Goal: Use online tool/utility: Utilize a website feature to perform a specific function

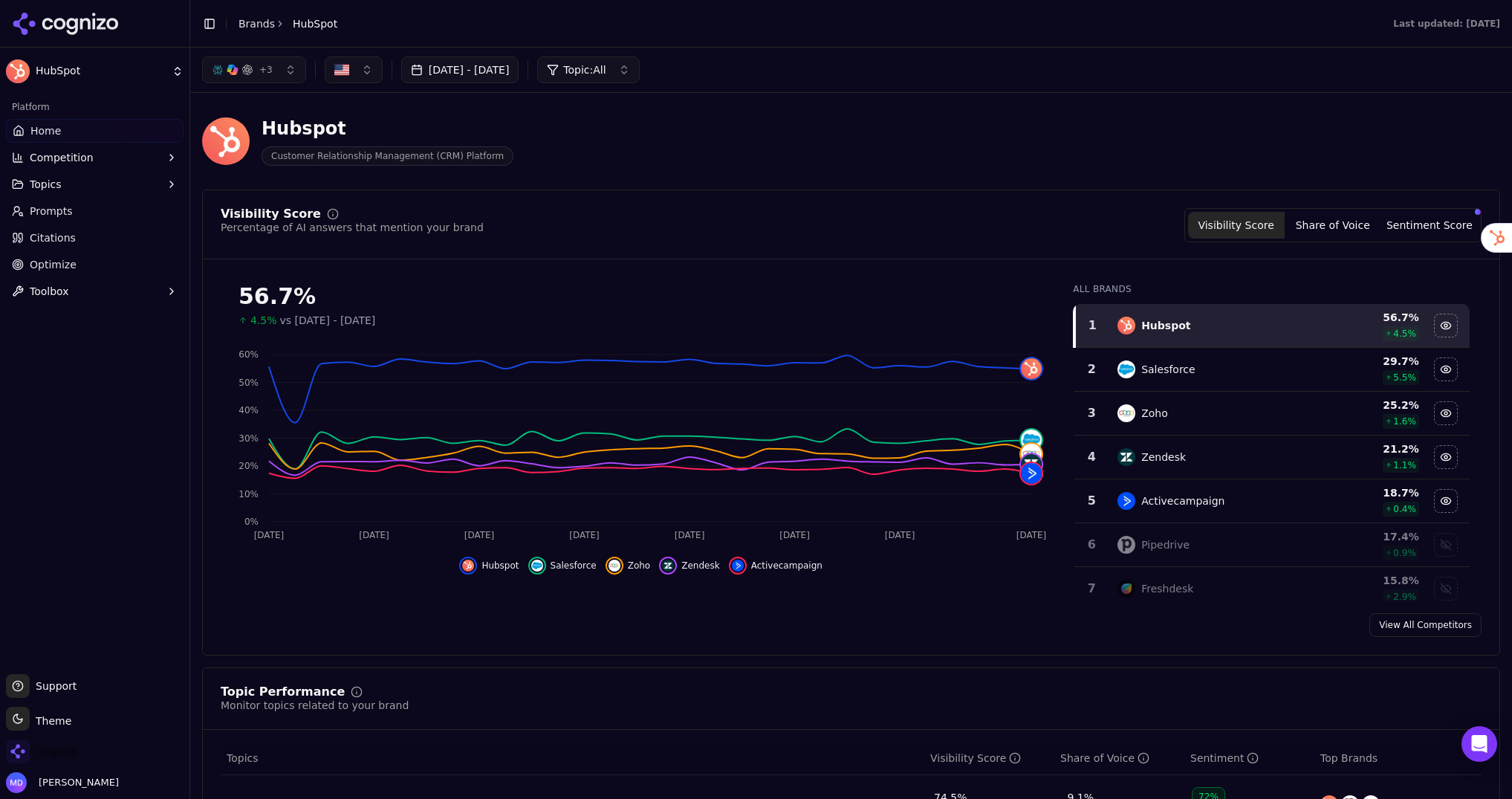
click at [73, 746] on span "Cognizo" at bounding box center [57, 751] width 39 height 13
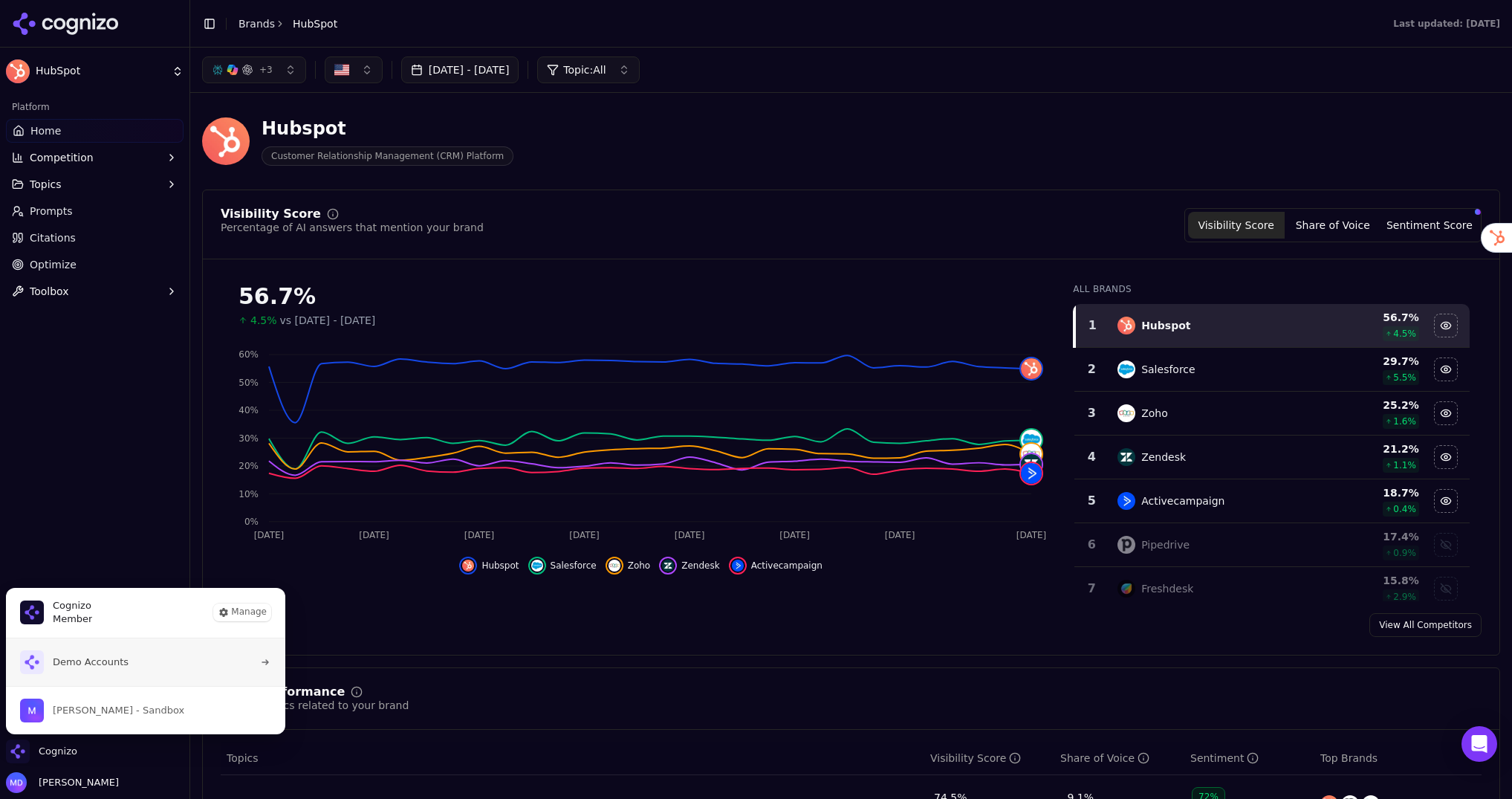
click at [101, 673] on button "Demo Accounts" at bounding box center [145, 663] width 281 height 48
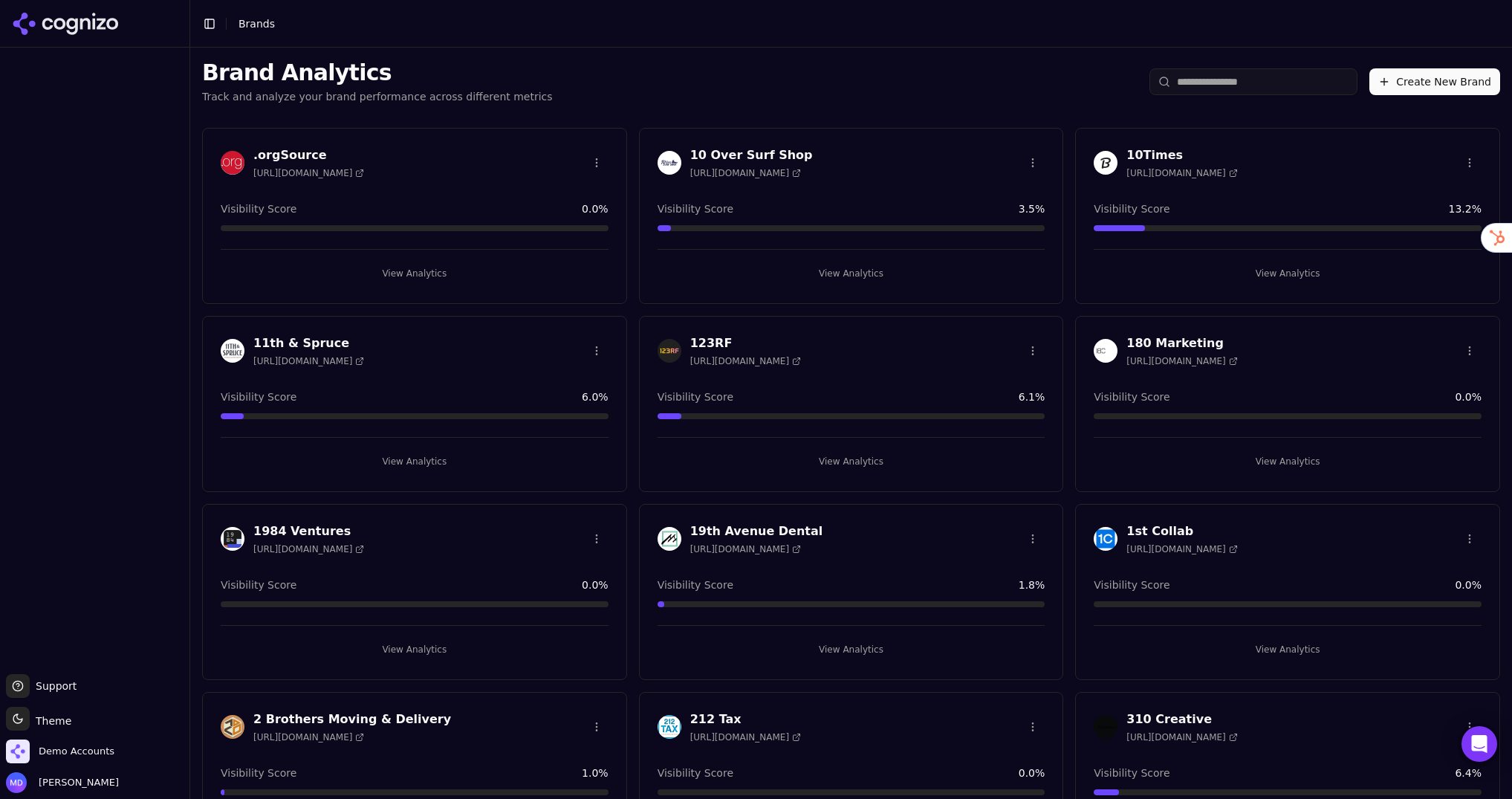
click at [1213, 78] on input "search" at bounding box center [1253, 81] width 208 height 27
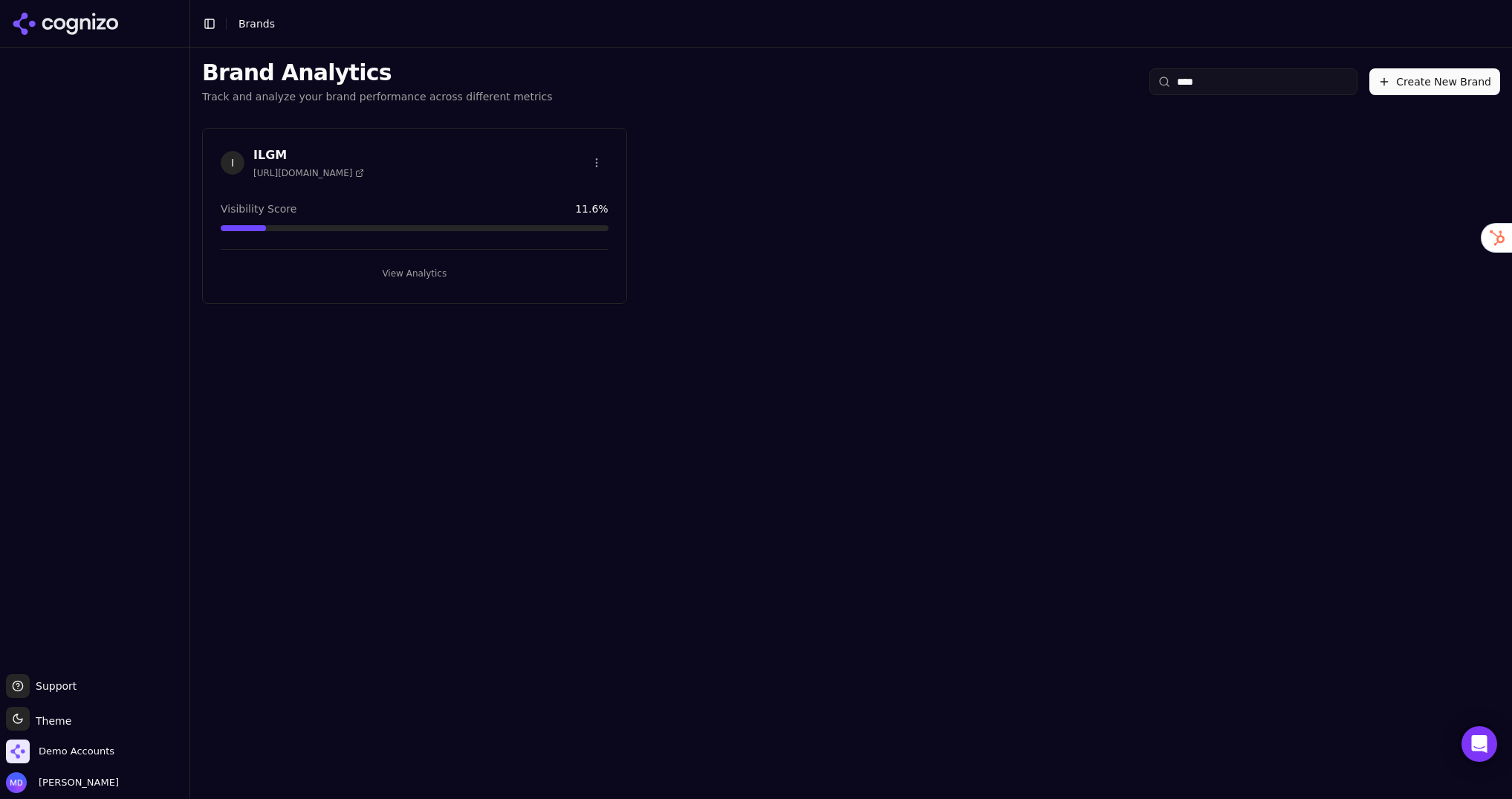
type input "****"
click at [440, 272] on button "View Analytics" at bounding box center [415, 273] width 388 height 24
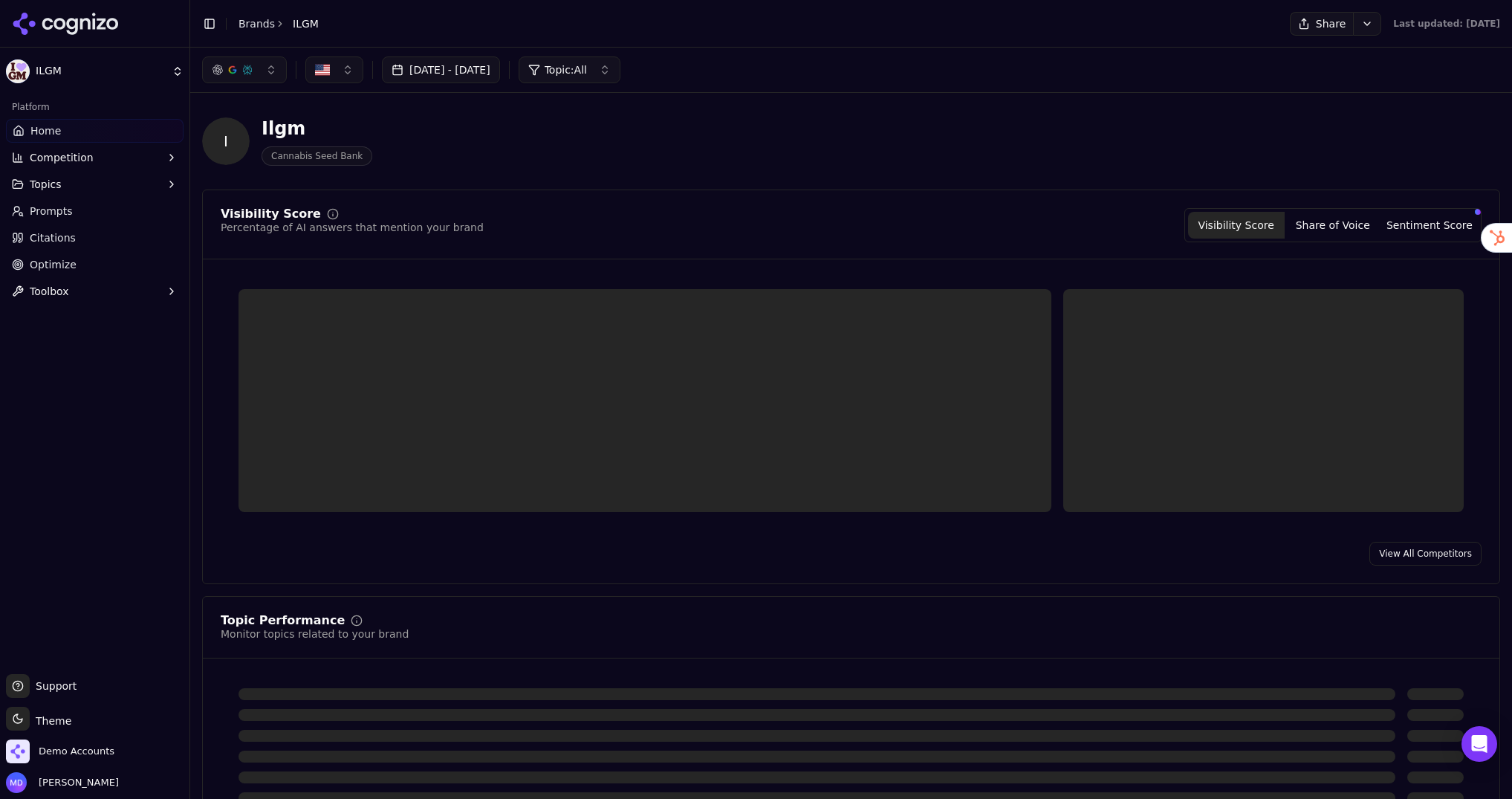
click at [83, 263] on link "Optimize" at bounding box center [94, 264] width 177 height 24
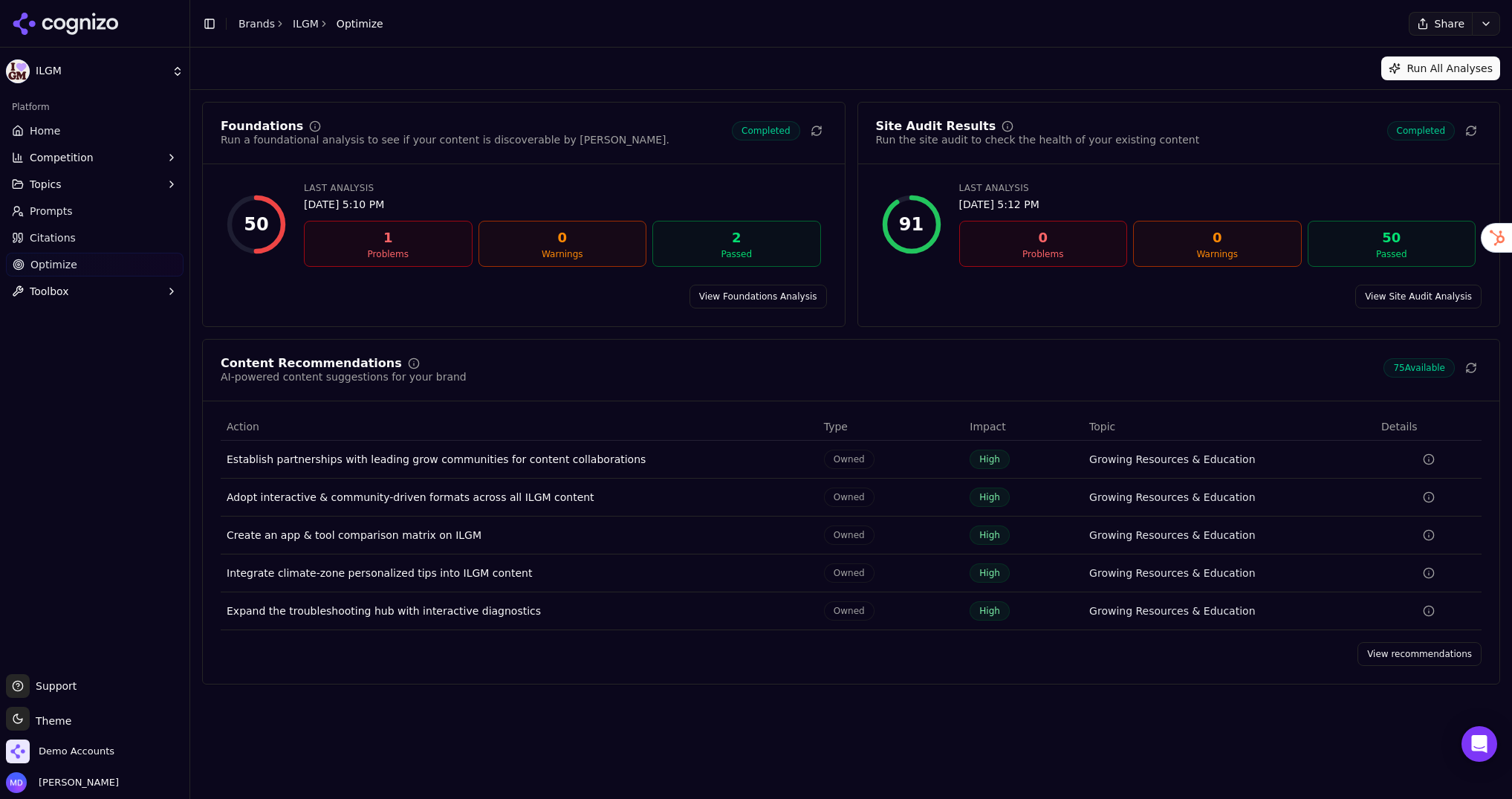
click at [1439, 655] on link "View recommendations" at bounding box center [1419, 654] width 124 height 24
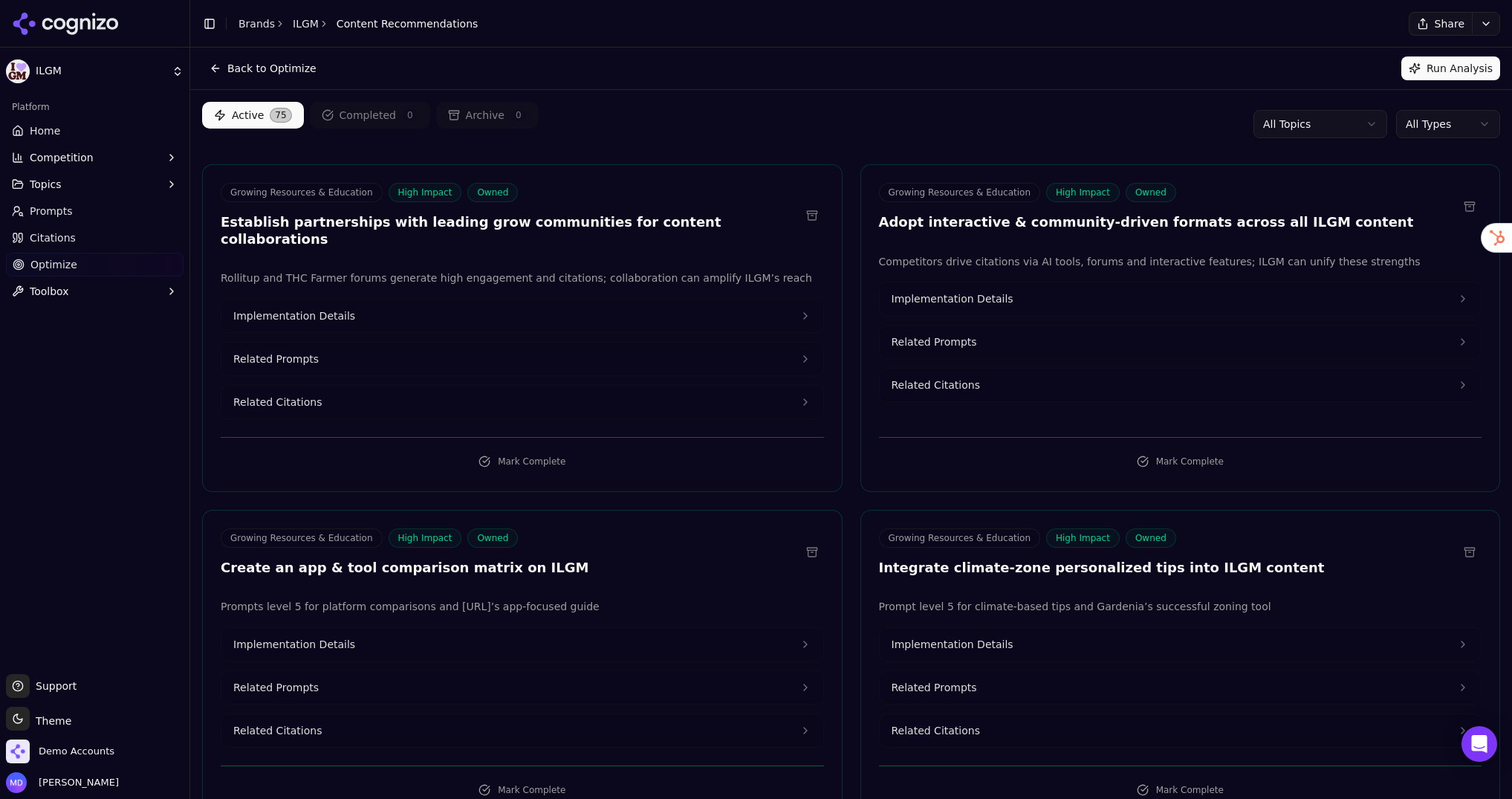
click at [1426, 131] on html "ILGM Platform Home Competition Topics Prompts Citations Optimize Toolbox Suppor…" at bounding box center [756, 399] width 1512 height 799
click at [255, 25] on link "Brands" at bounding box center [257, 24] width 36 height 11
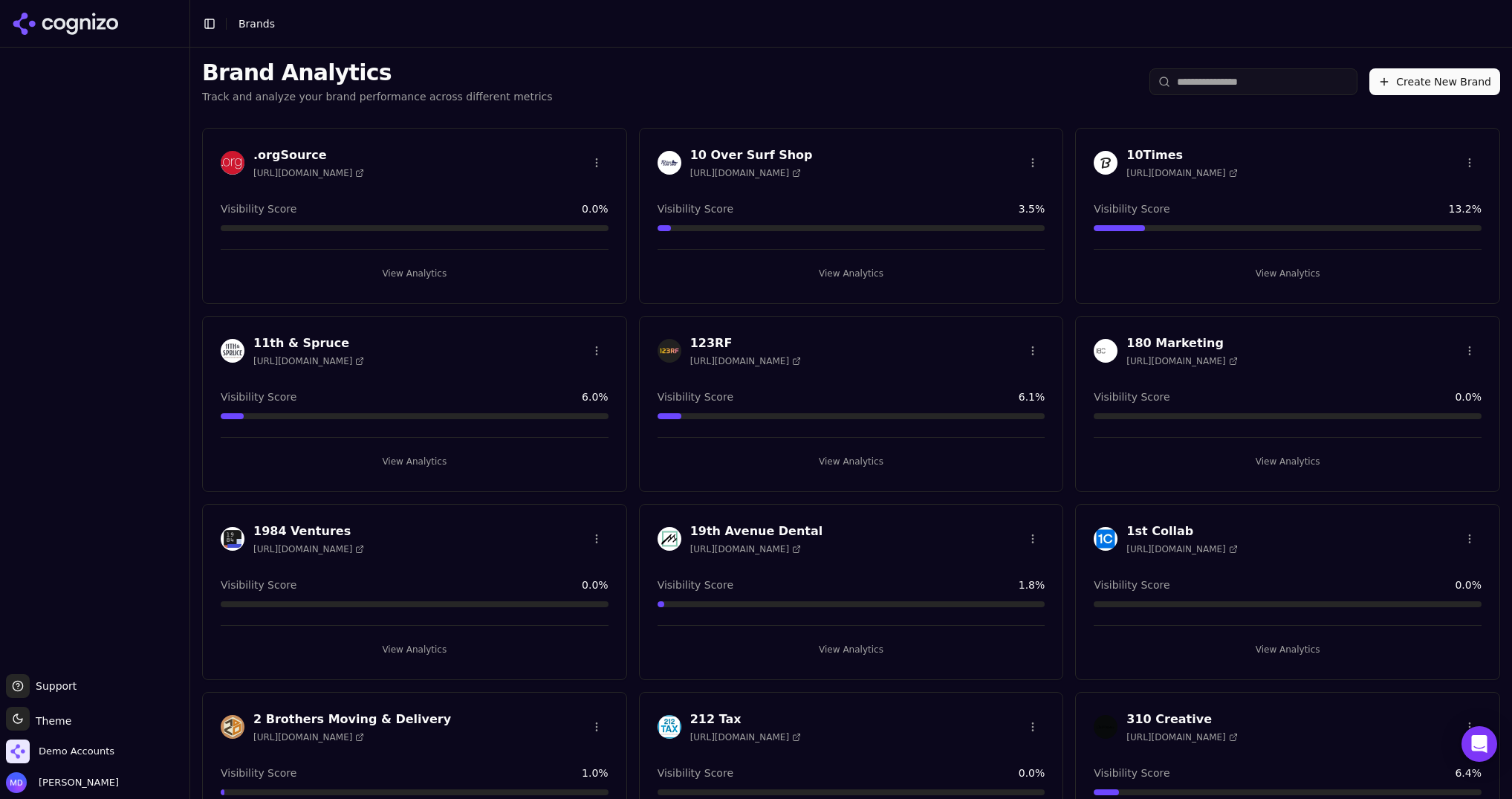
click at [1263, 95] on html "Support Support Toggle theme Theme Demo Accounts [PERSON_NAME] Toggle Sidebar B…" at bounding box center [756, 399] width 1512 height 799
click at [1249, 87] on input "search" at bounding box center [1253, 81] width 208 height 27
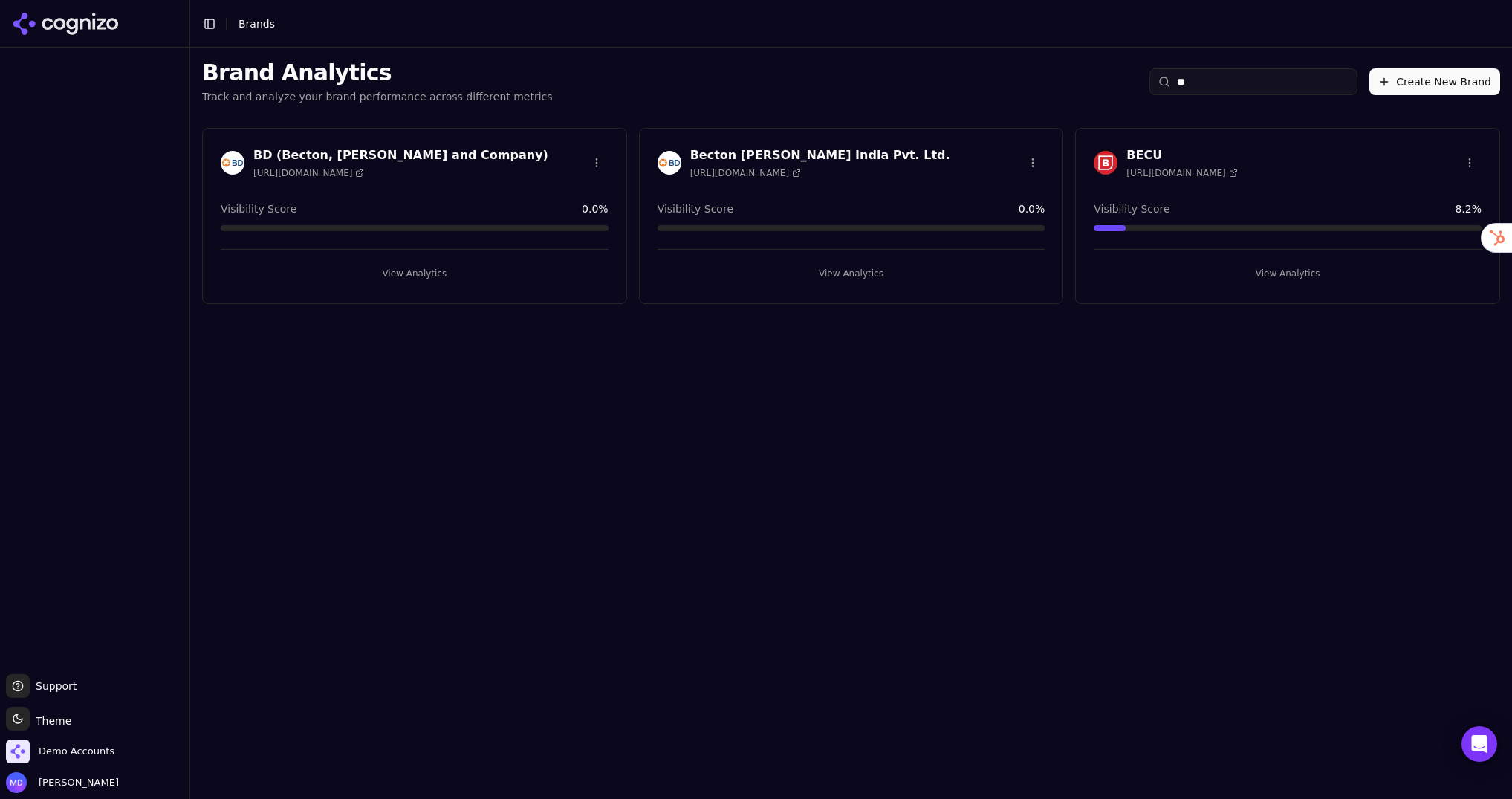
type input "*"
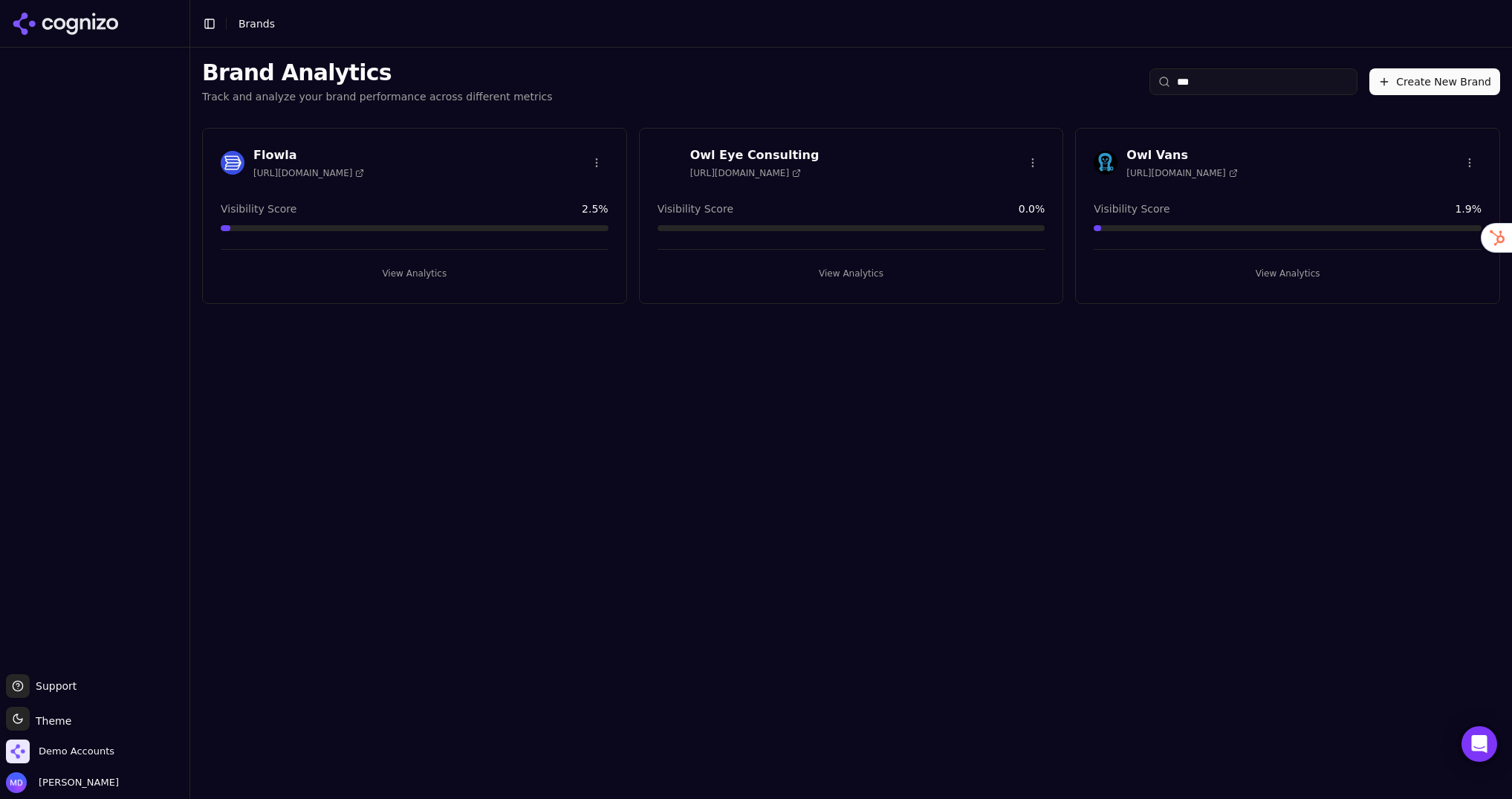
type input "***"
click at [1235, 276] on button "View Analytics" at bounding box center [1288, 273] width 388 height 24
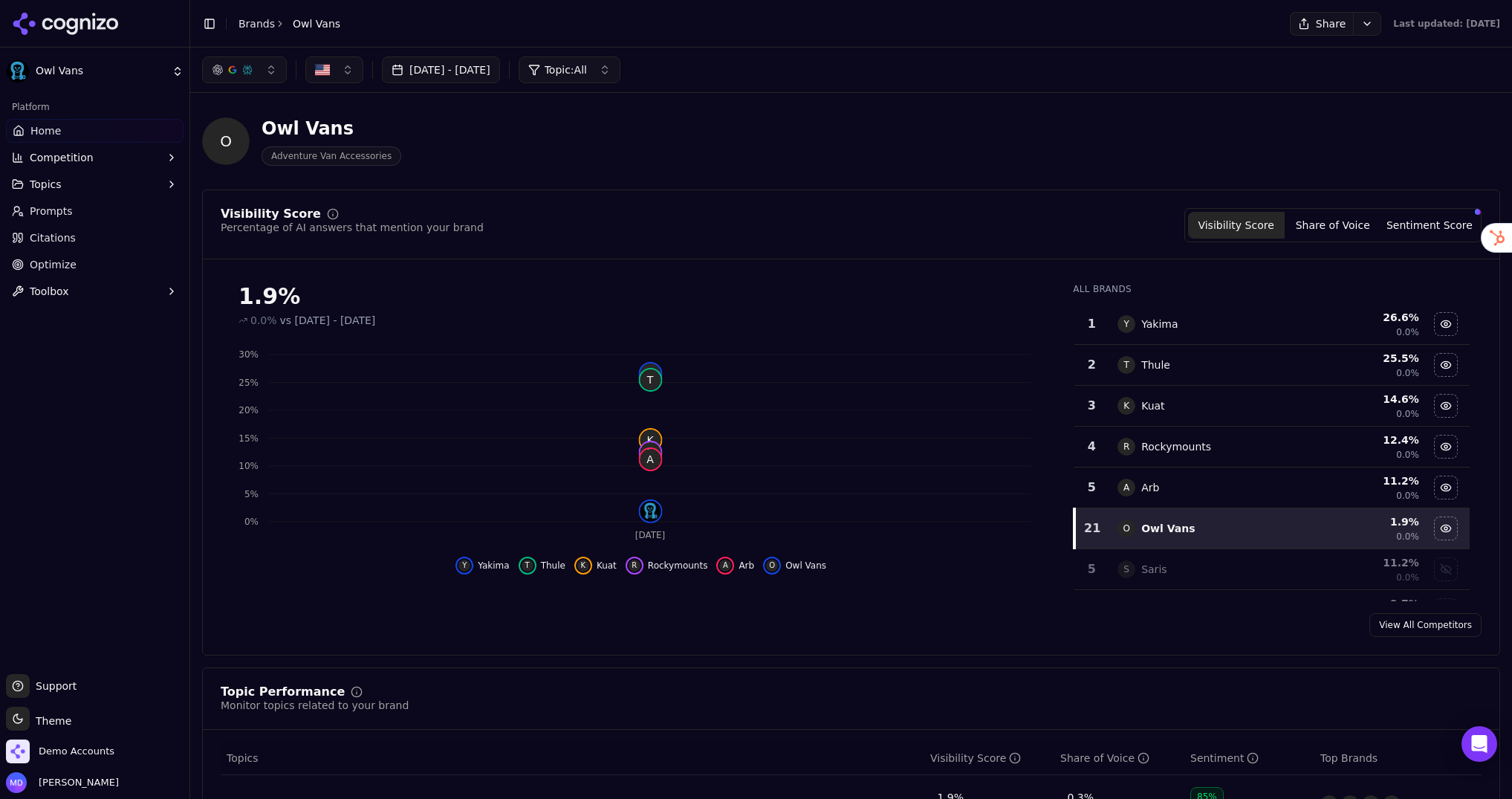
click at [85, 269] on link "Optimize" at bounding box center [94, 264] width 177 height 24
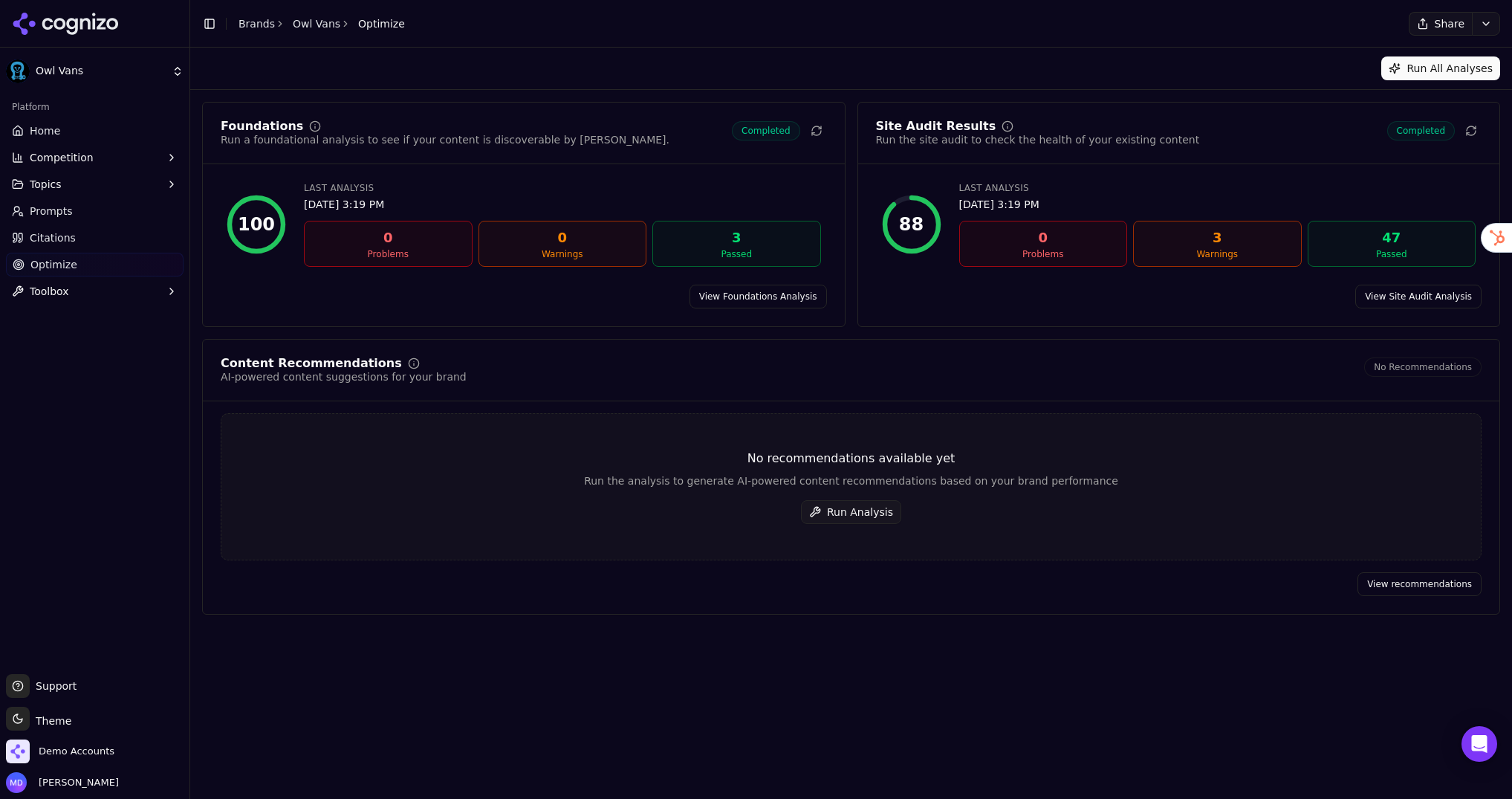
click at [845, 507] on button "Run Analysis" at bounding box center [851, 512] width 100 height 24
